Goal: Task Accomplishment & Management: Manage account settings

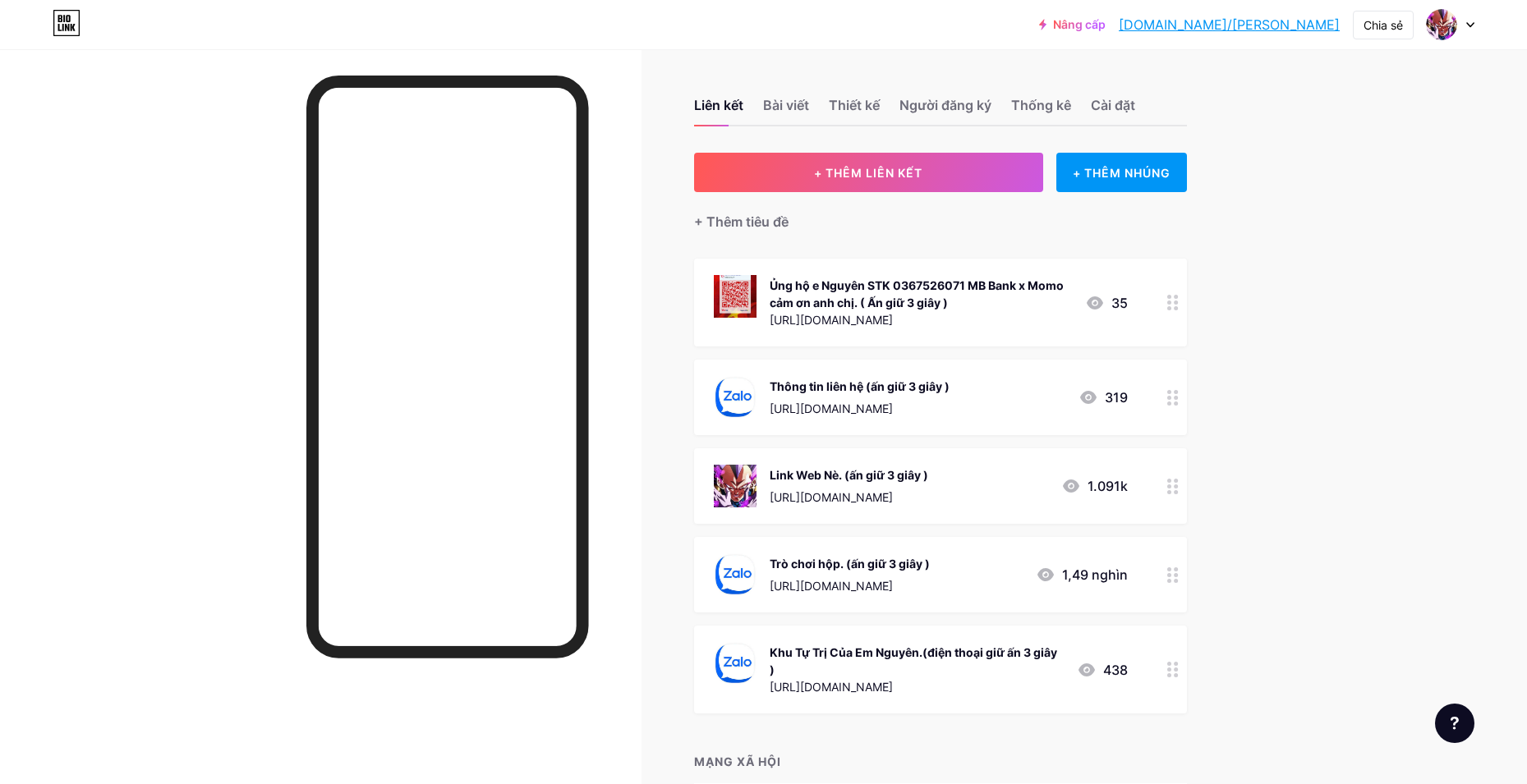
click at [1185, 485] on div at bounding box center [1172, 485] width 28 height 76
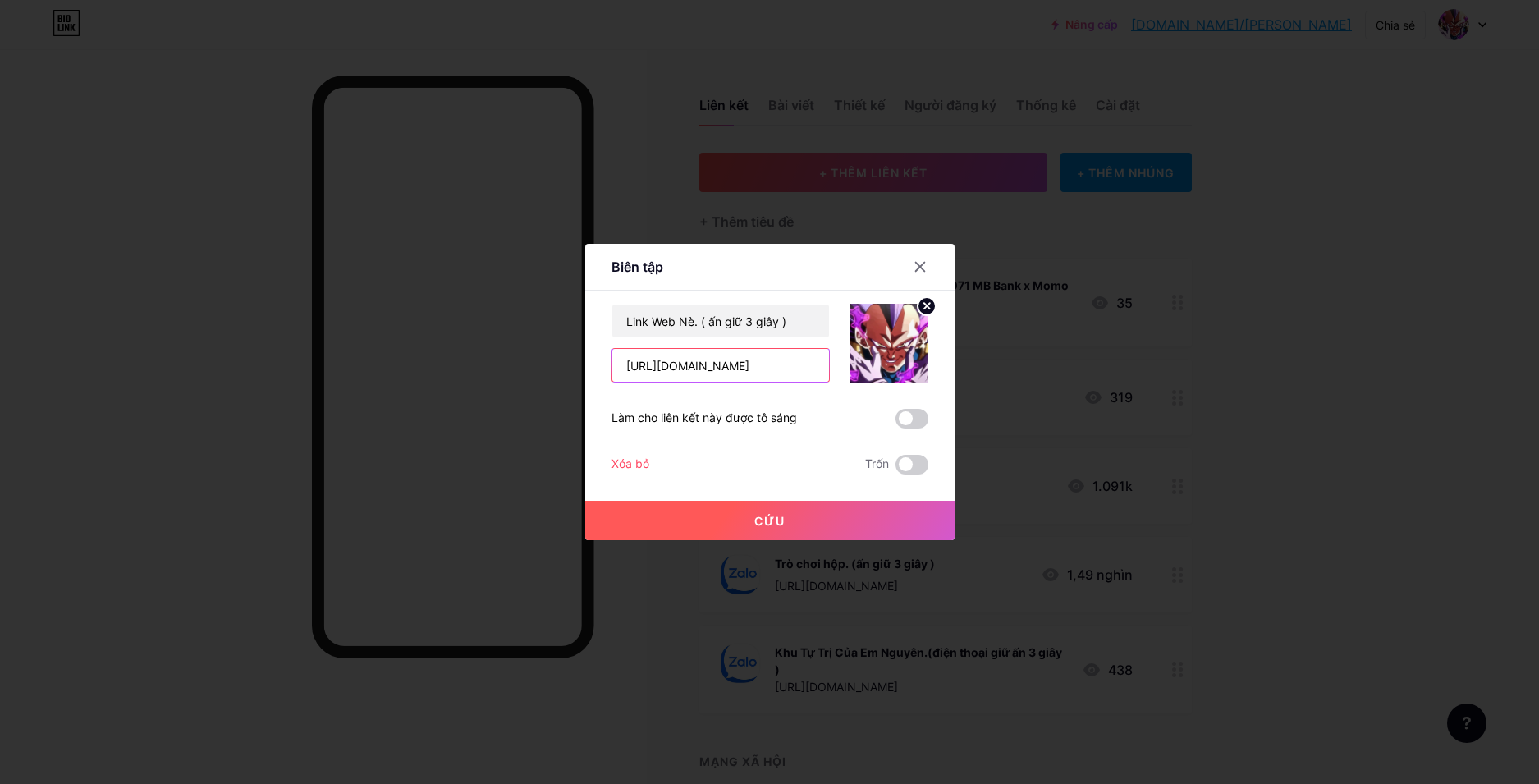
click at [677, 365] on input "[URL][DOMAIN_NAME]" at bounding box center [721, 364] width 217 height 33
type input "https://hoiucngocrong.com/"
click at [684, 532] on button "Cứu" at bounding box center [770, 520] width 370 height 39
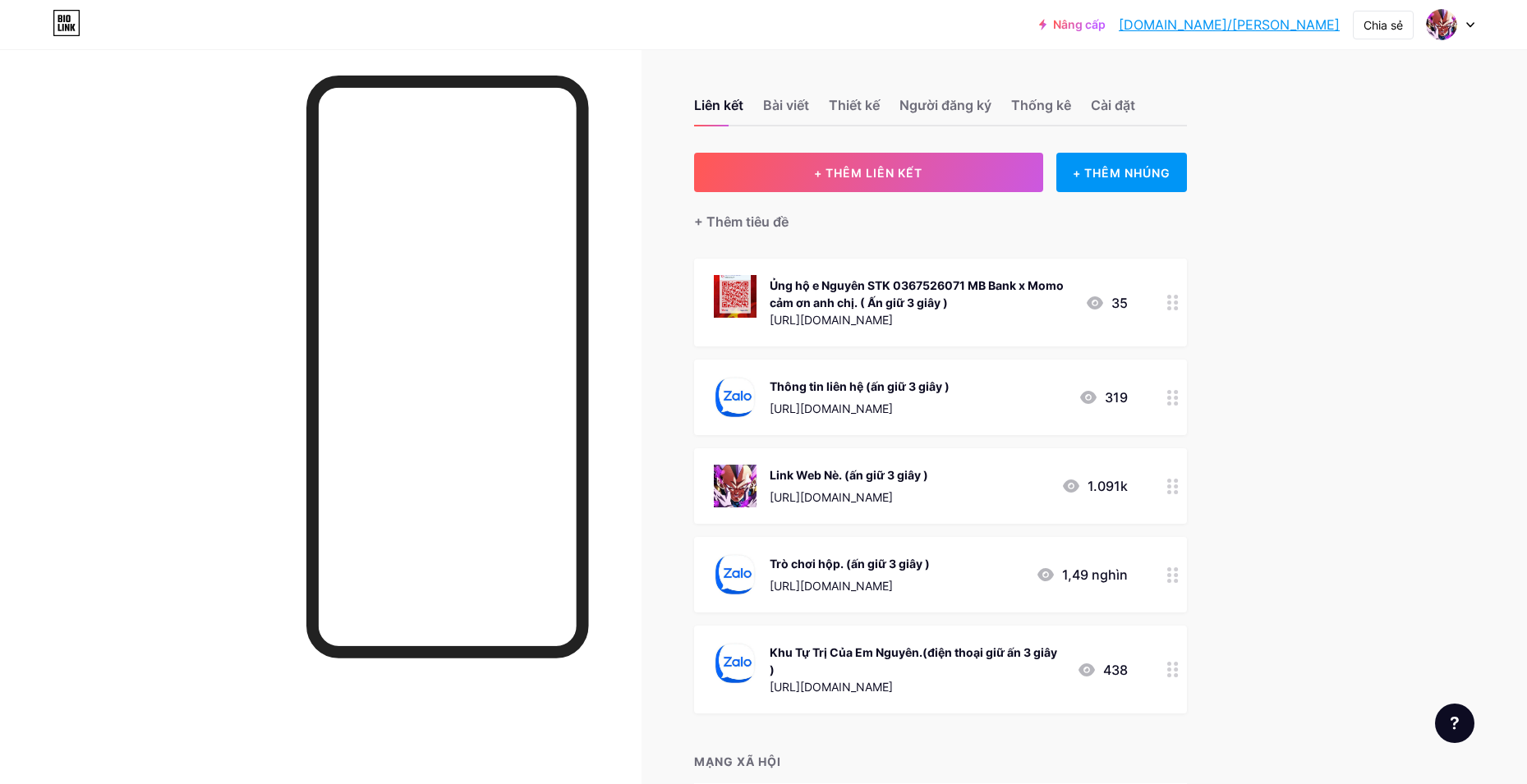
click at [1186, 572] on div at bounding box center [1172, 574] width 28 height 76
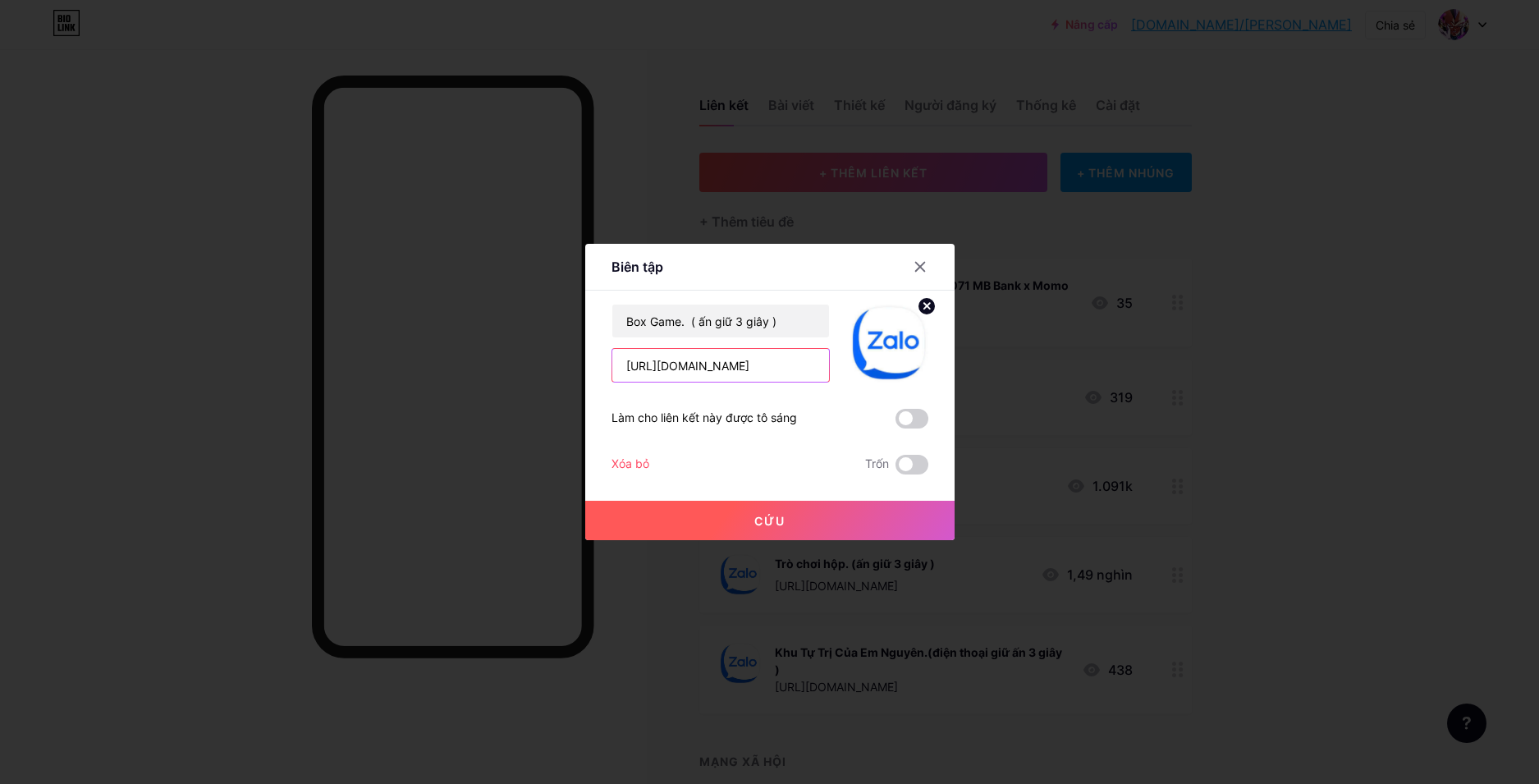
click at [674, 372] on input "[URL][DOMAIN_NAME]" at bounding box center [721, 364] width 217 height 33
paste input "nvpwis861"
type input "https://zalo.me/g/nvpwis861"
click at [762, 535] on button "Cứu" at bounding box center [770, 520] width 370 height 39
